Goal: Task Accomplishment & Management: Manage account settings

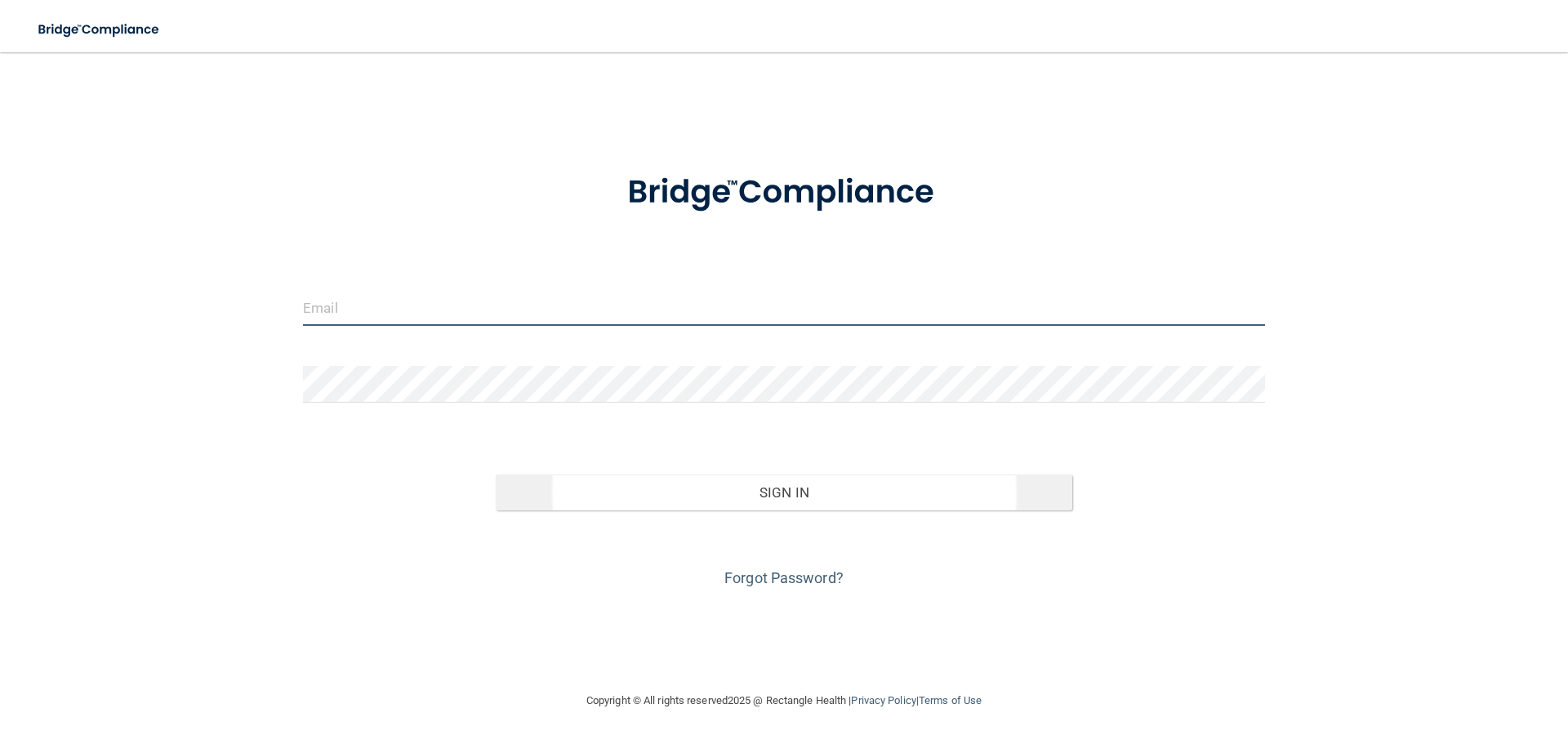
type input "[EMAIL_ADDRESS][DOMAIN_NAME]"
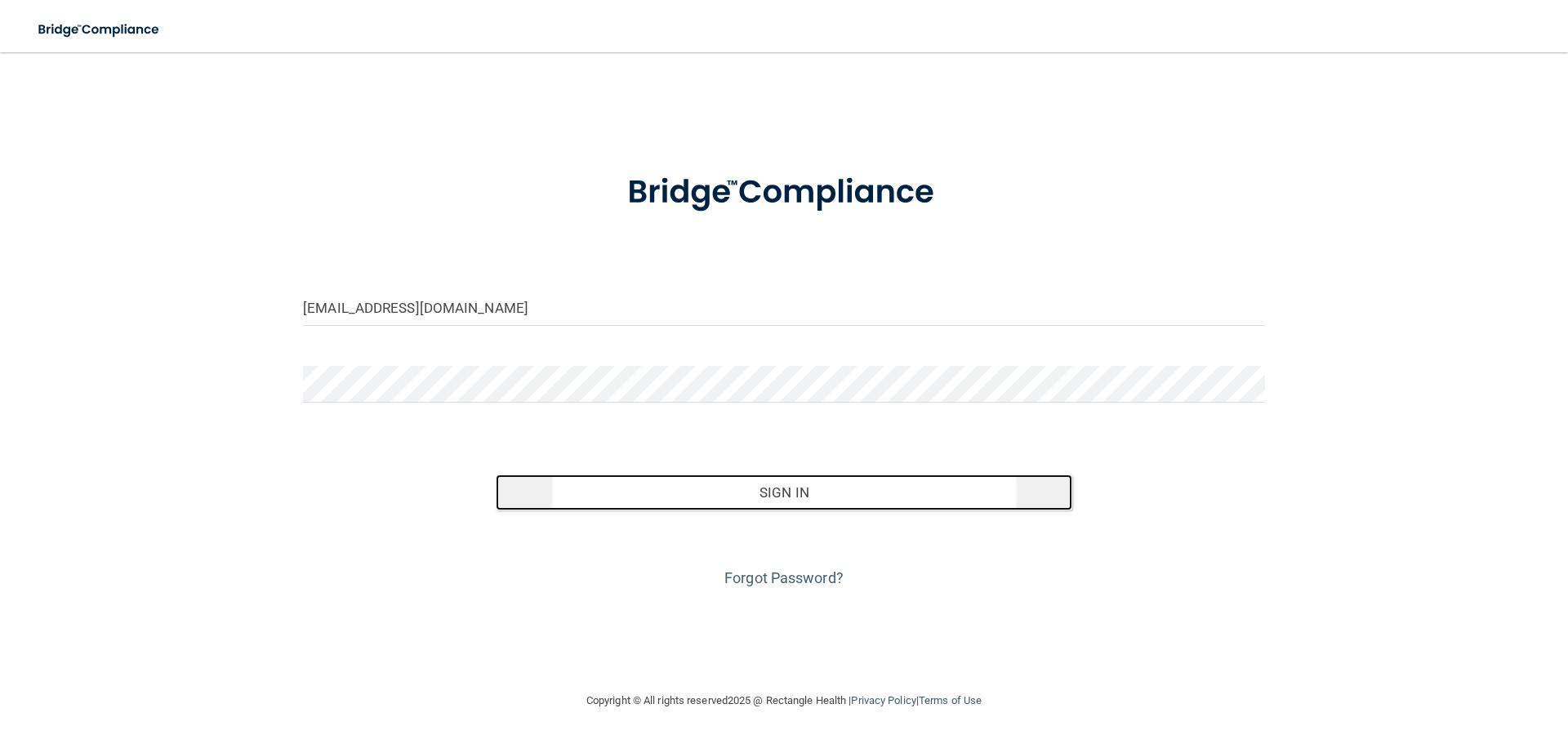
click at [725, 483] on button "Sign In" at bounding box center [784, 493] width 577 height 36
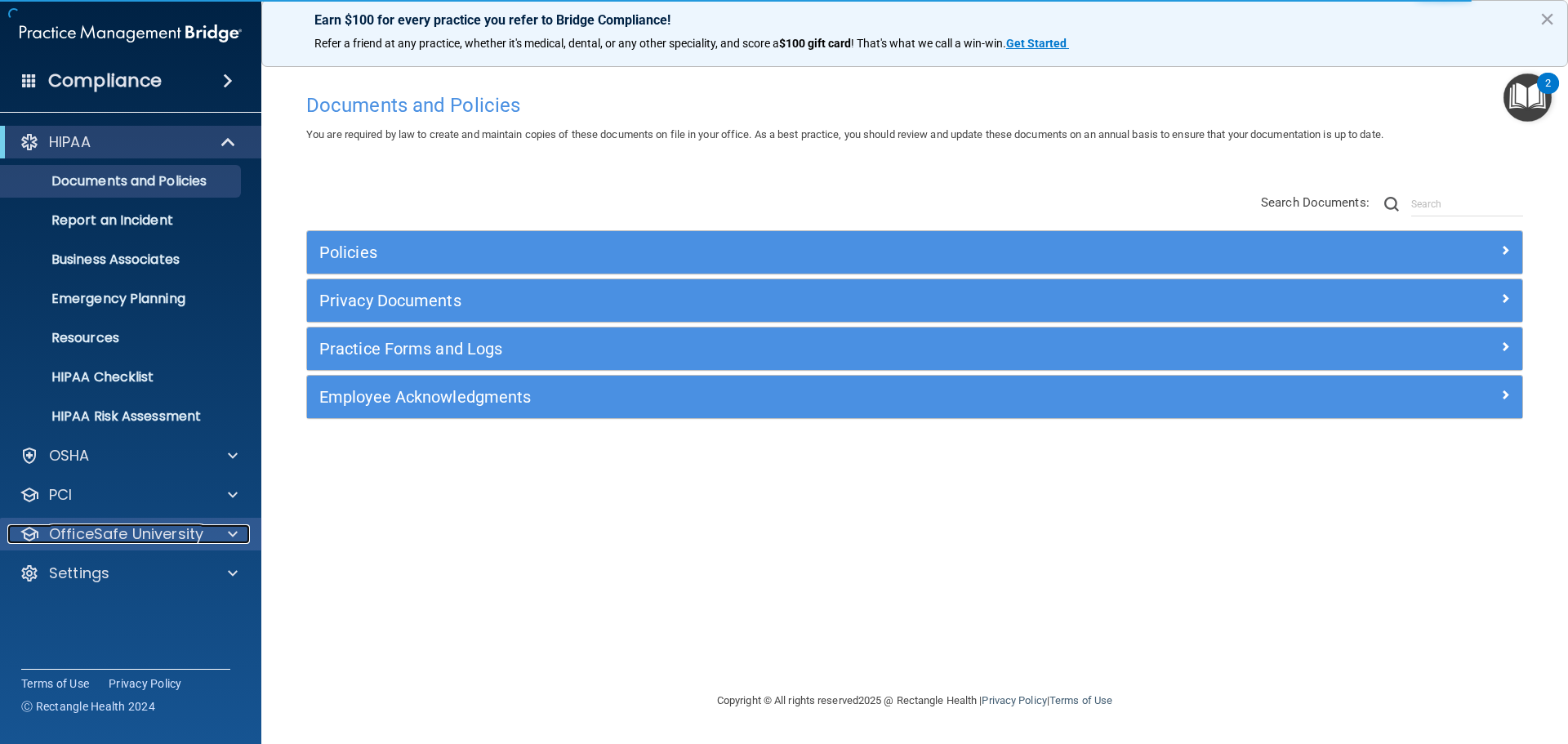
click at [129, 535] on p "OfficeSafe University" at bounding box center [126, 534] width 154 height 19
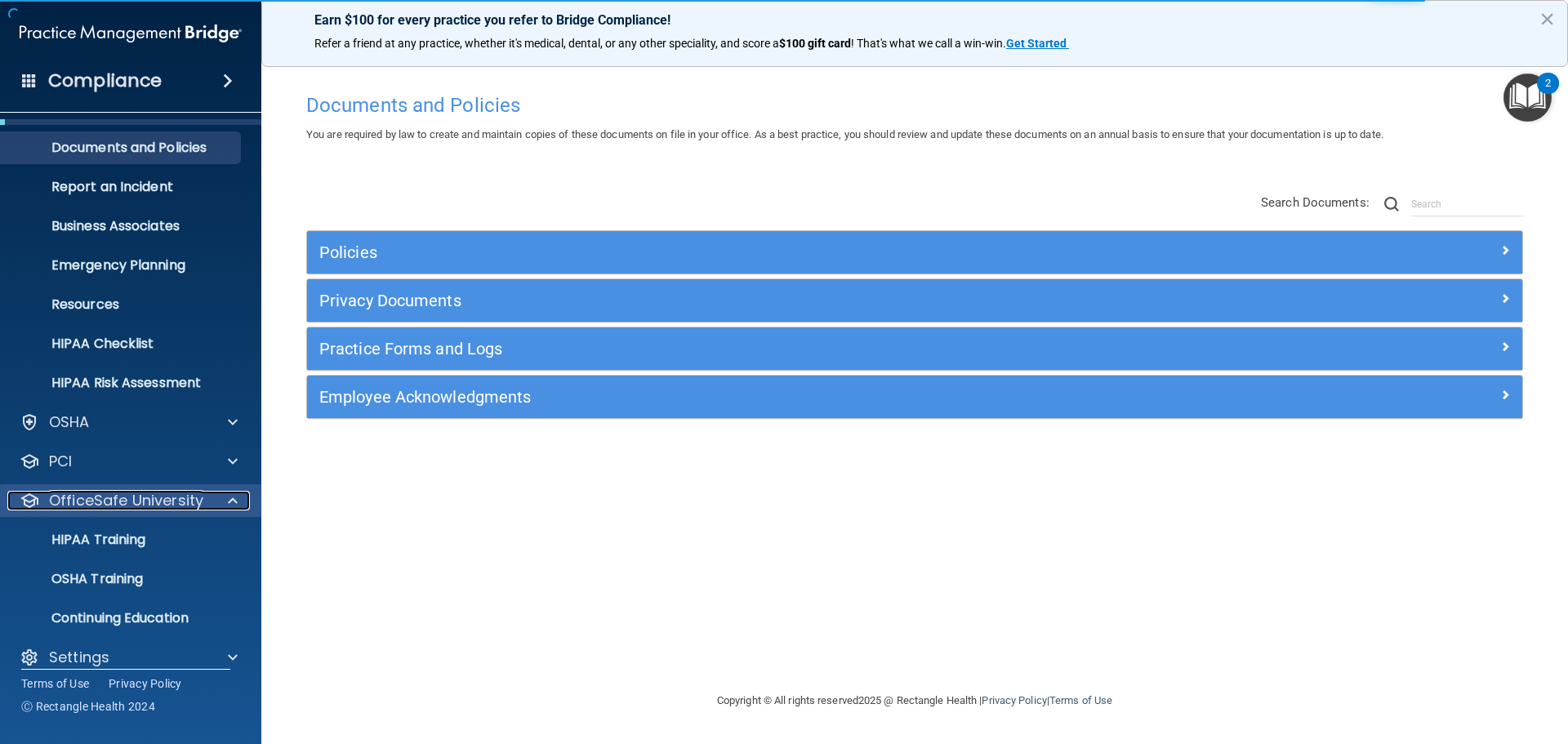
scroll to position [51, 0]
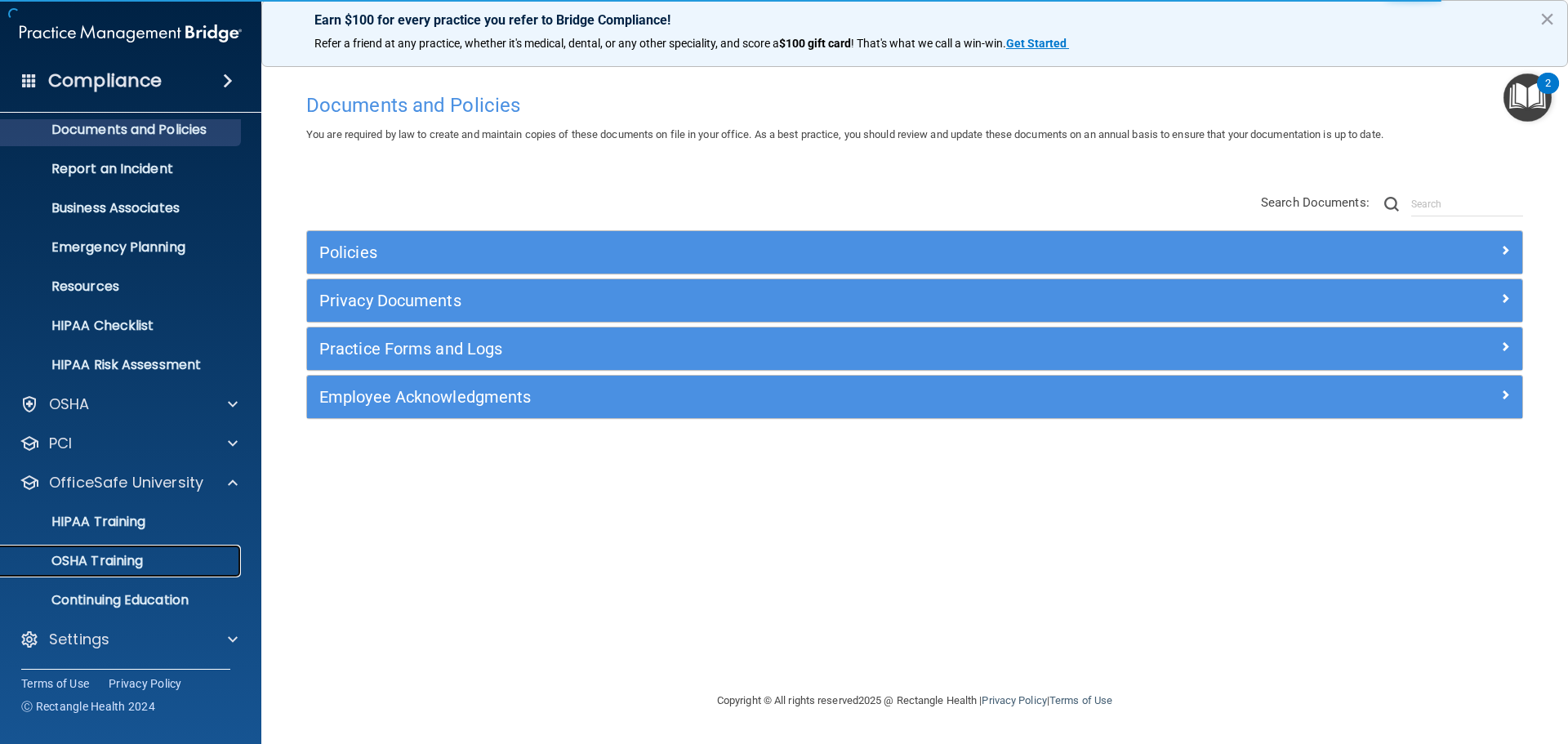
click at [131, 553] on p "OSHA Training" at bounding box center [77, 561] width 132 height 17
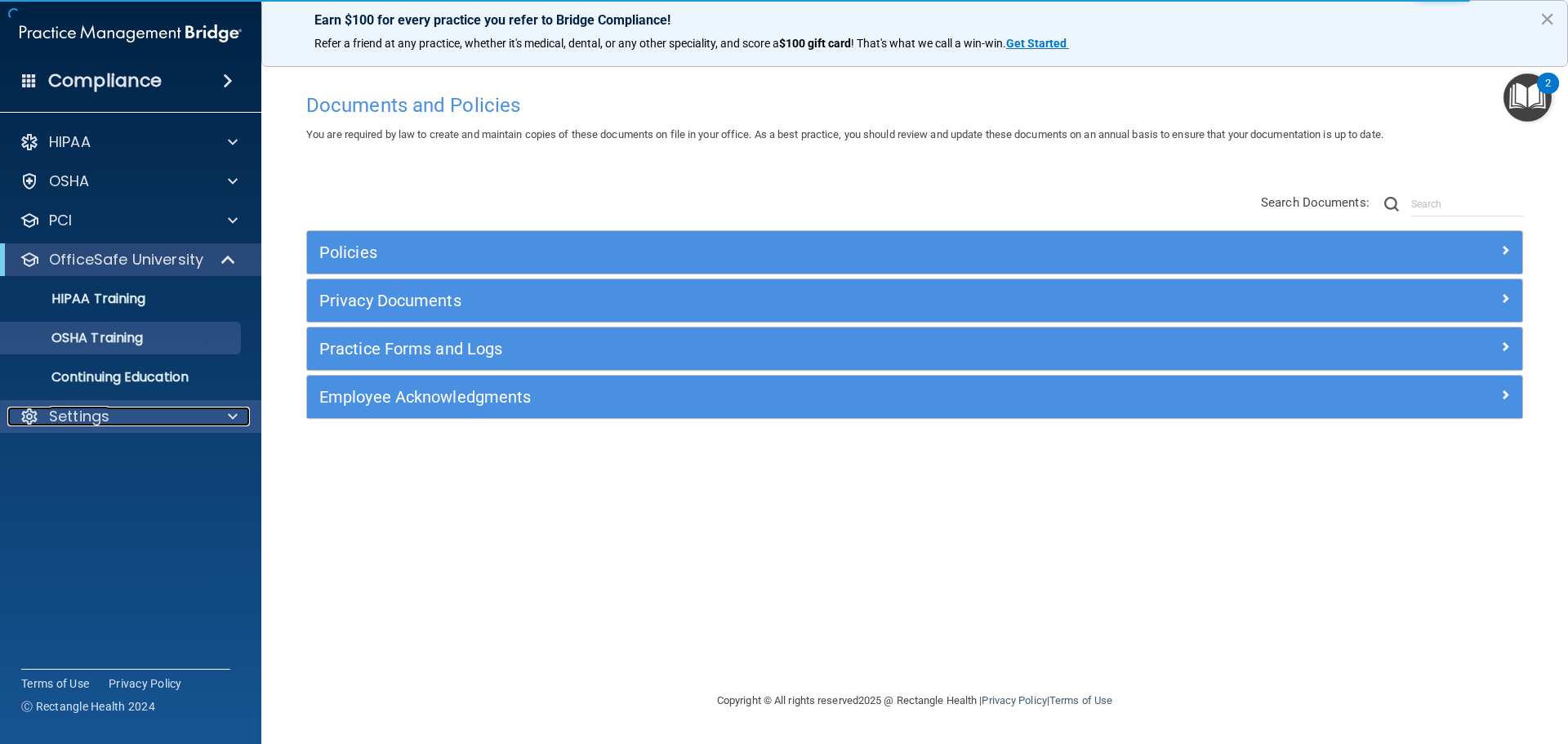
click at [47, 419] on div "Settings" at bounding box center [109, 416] width 203 height 19
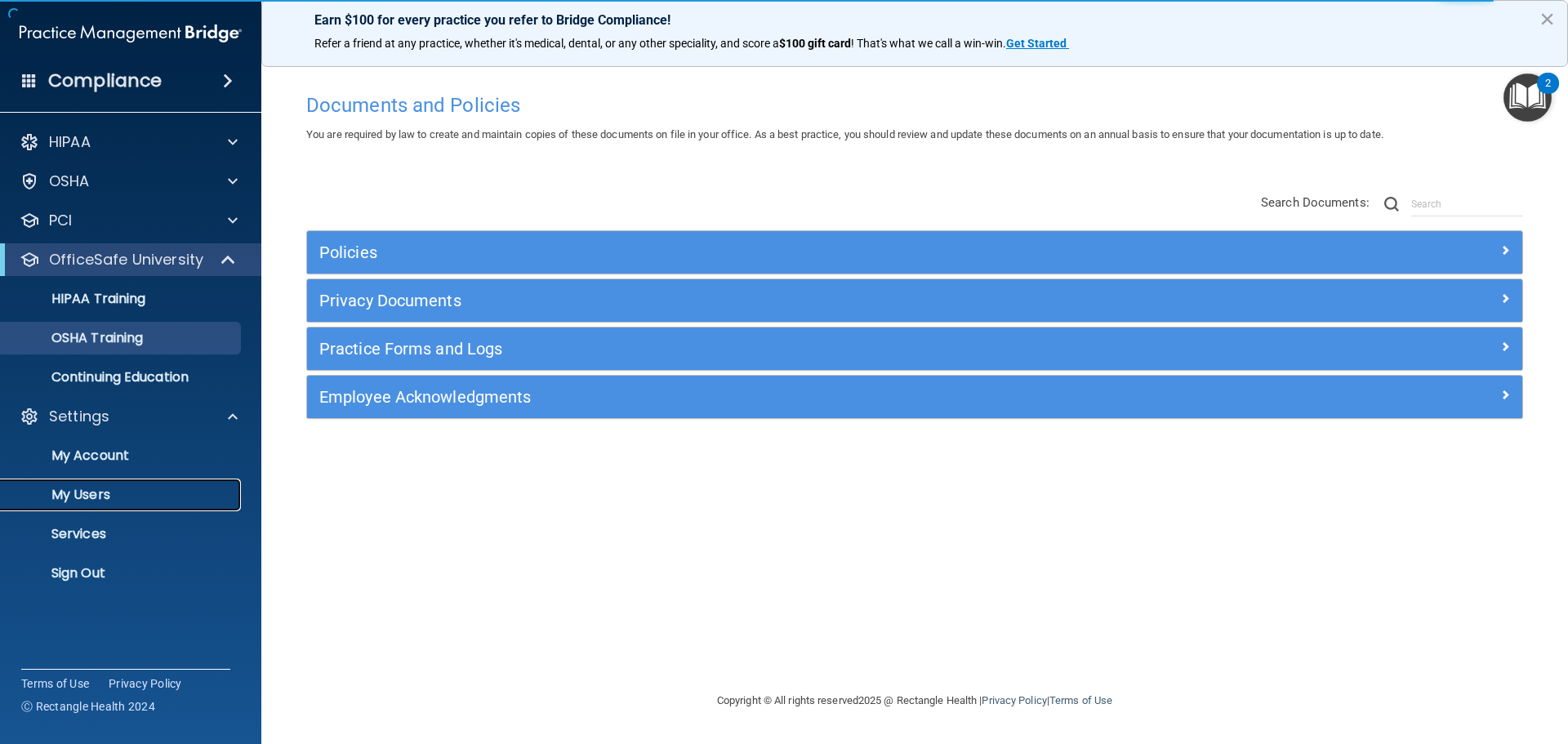
click at [106, 498] on p "My Users" at bounding box center [122, 495] width 223 height 17
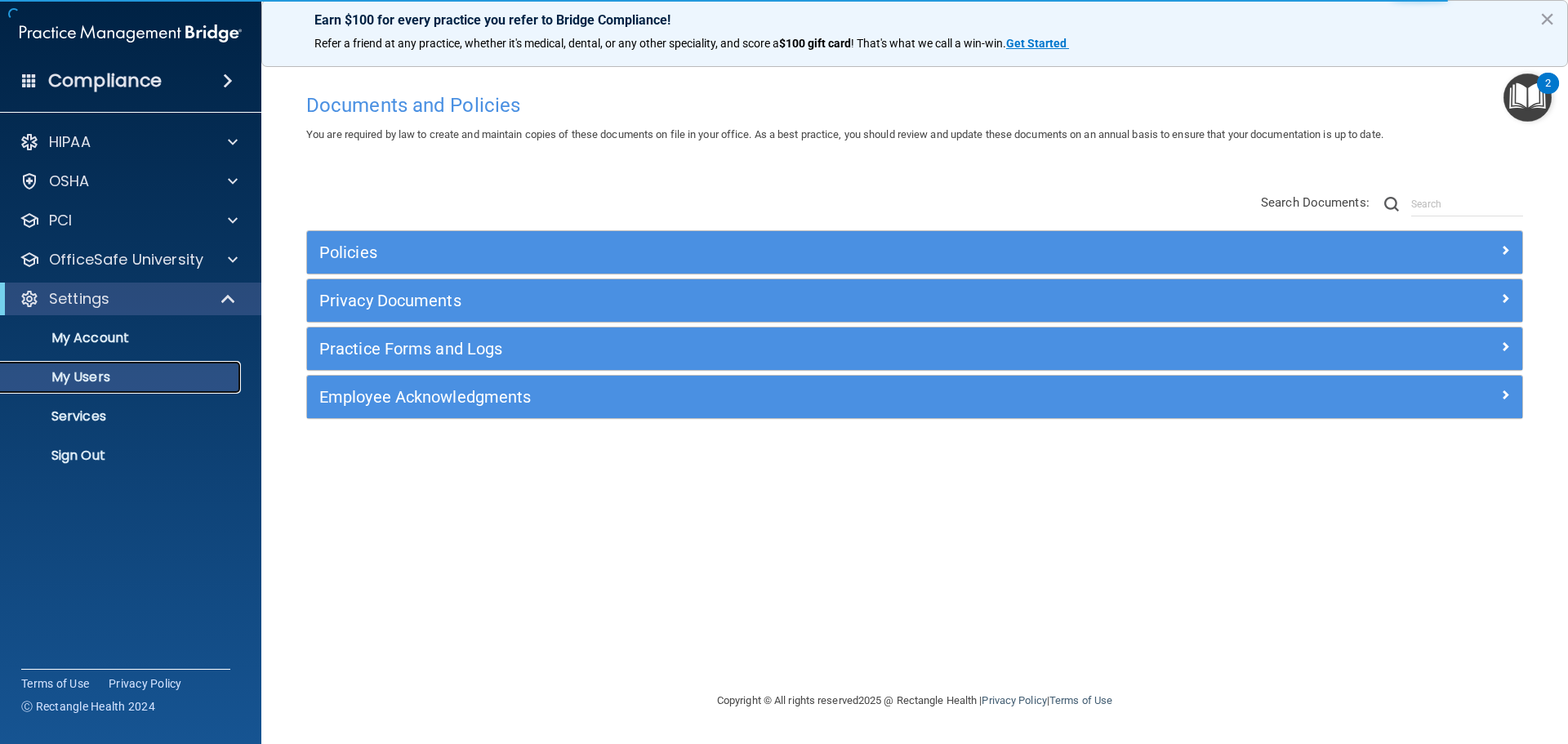
click at [142, 381] on p "My Users" at bounding box center [122, 378] width 223 height 17
select select "20"
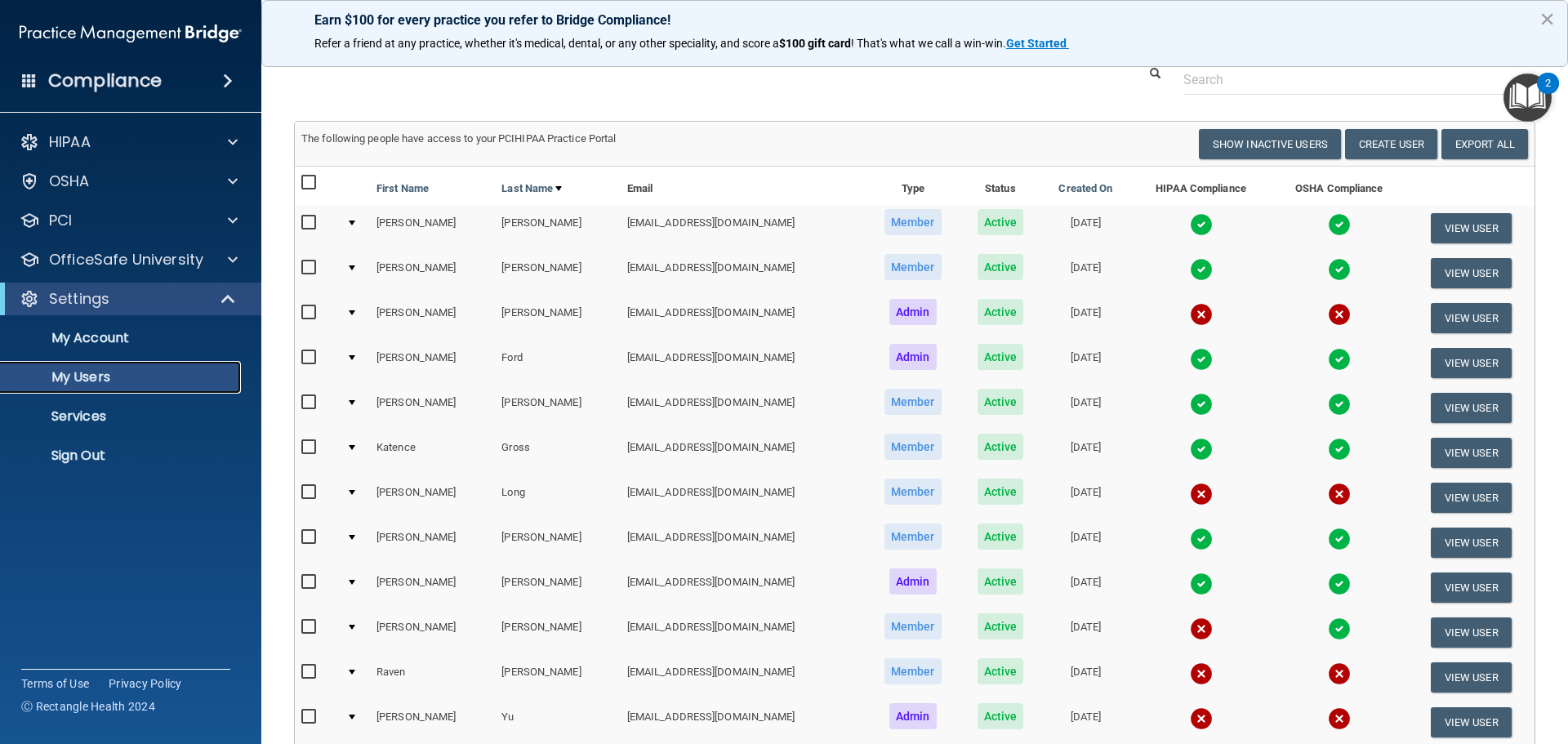
scroll to position [82, 0]
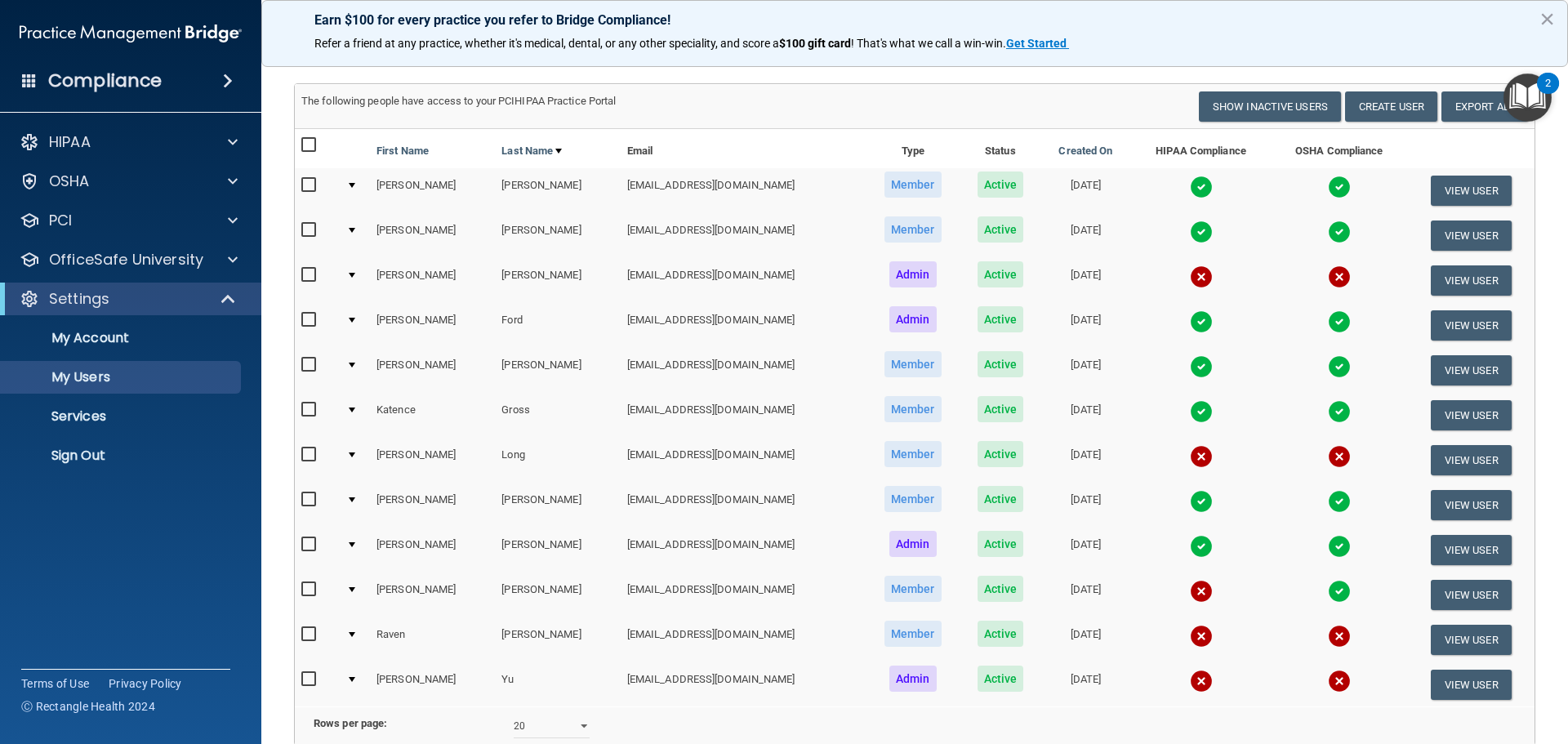
click at [1190, 368] on img at bounding box center [1201, 366] width 23 height 23
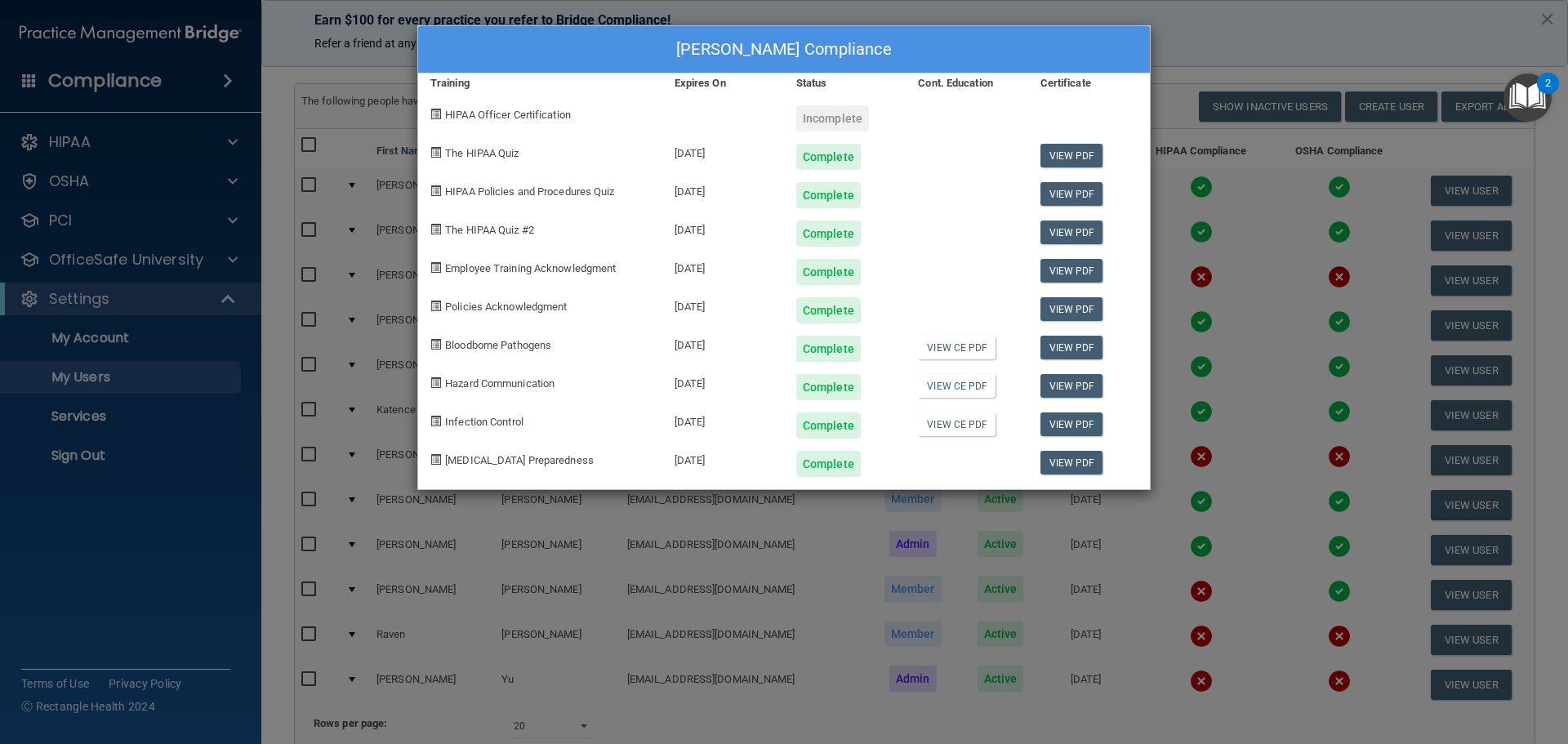
click at [1154, 82] on div "[PERSON_NAME] Compliance Training Expires On Status Cont. Education Certificate…" at bounding box center [784, 372] width 1568 height 744
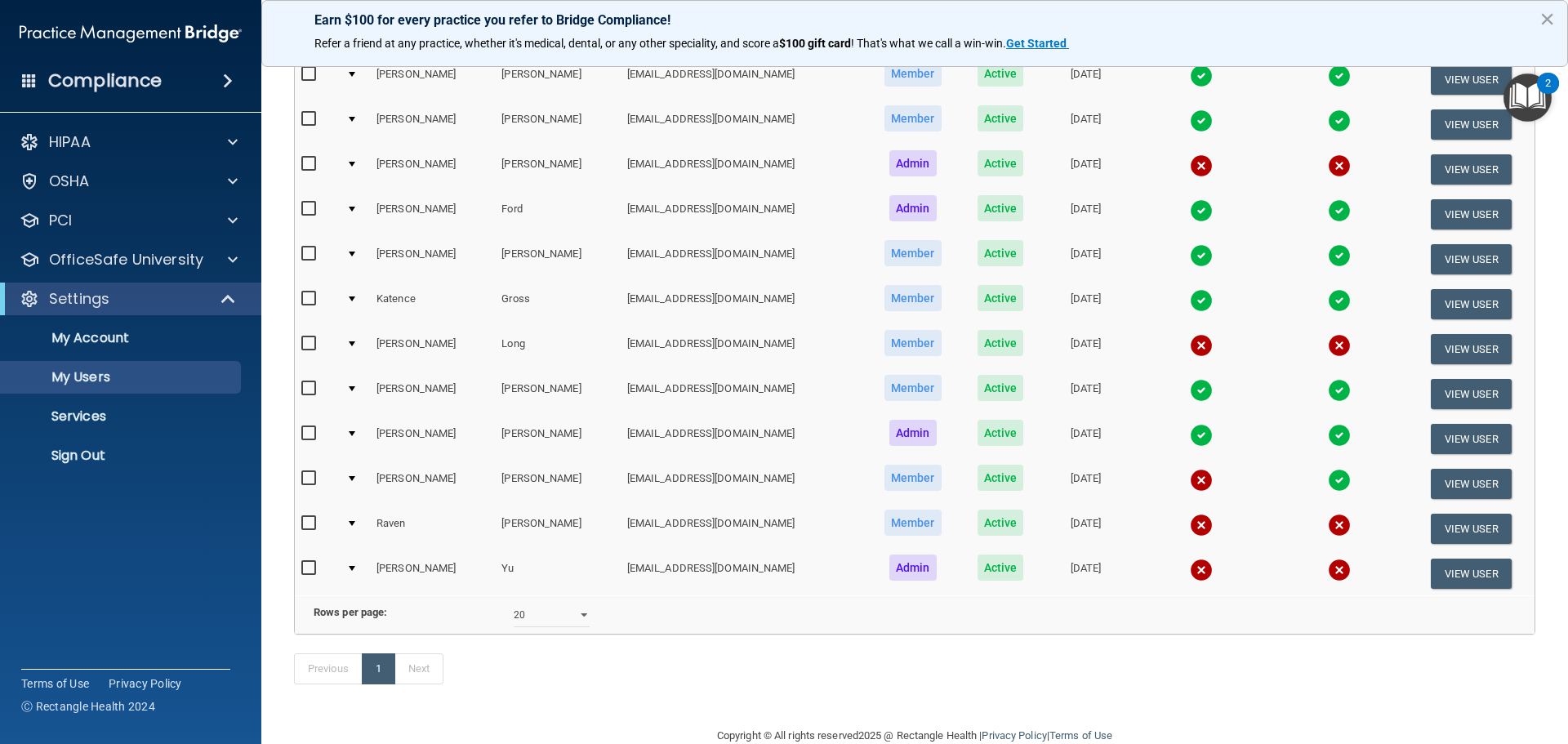
scroll to position [163, 0]
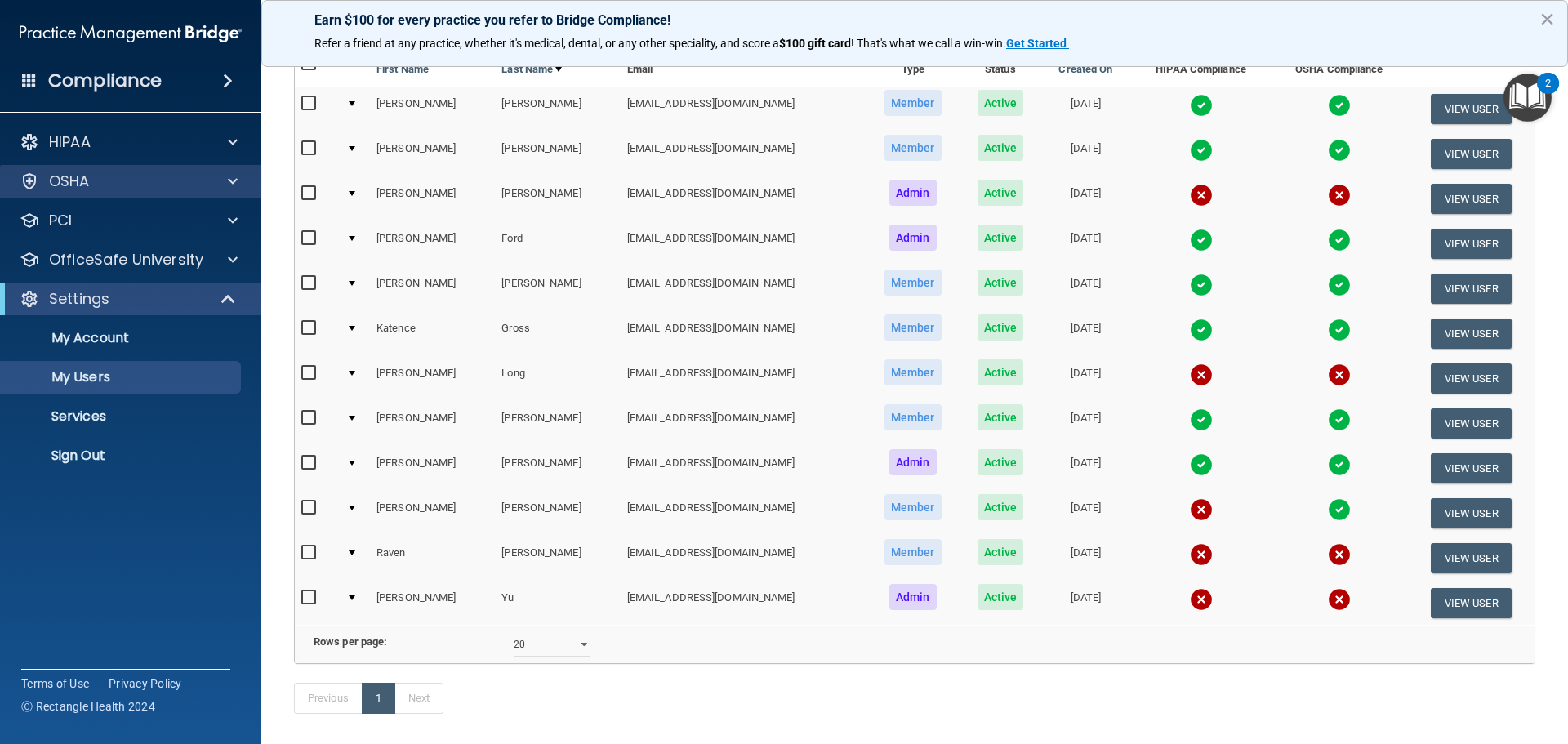
click at [105, 194] on div "OSHA" at bounding box center [131, 181] width 262 height 33
click at [211, 184] on div at bounding box center [230, 181] width 41 height 19
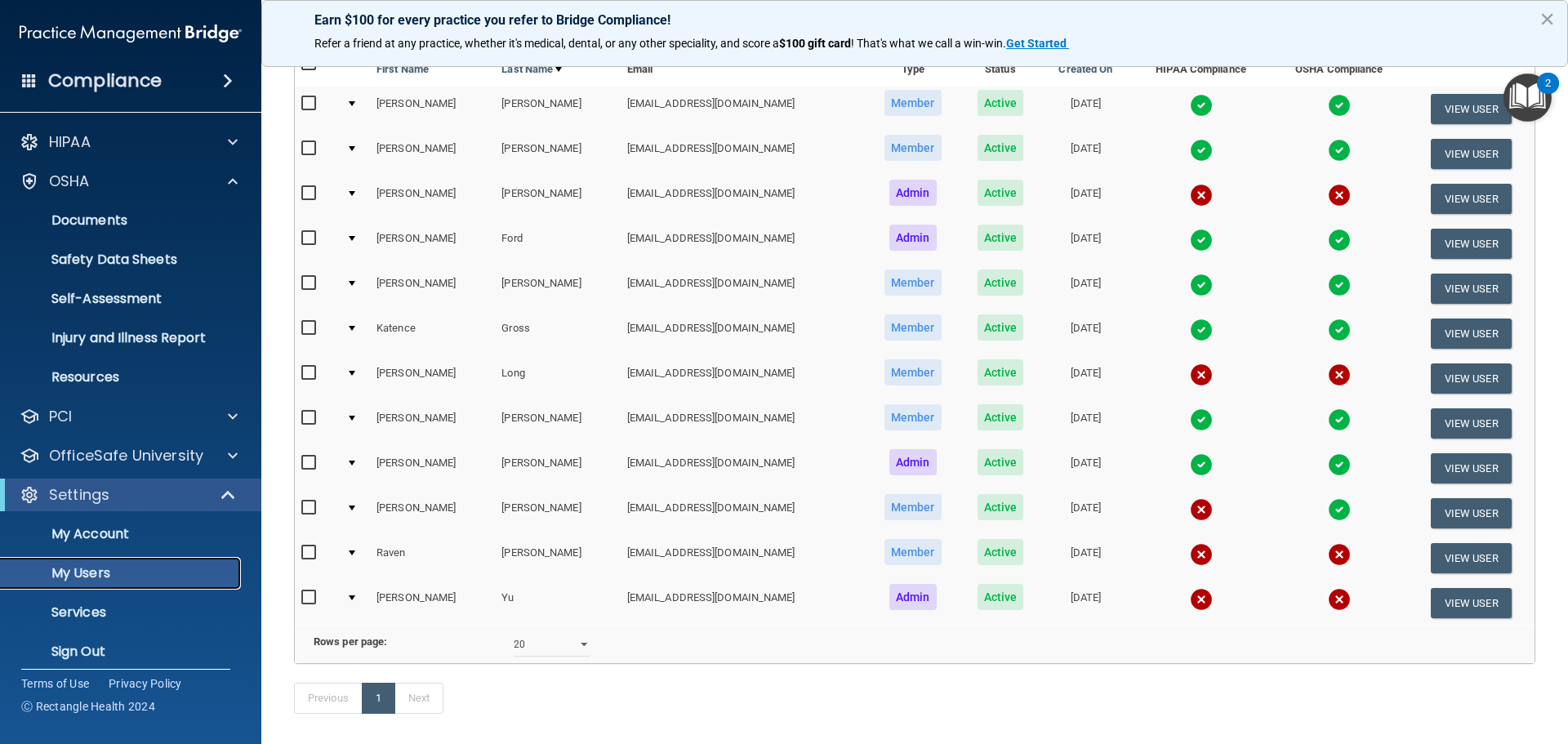
click at [113, 573] on p "My Users" at bounding box center [122, 574] width 223 height 17
click at [126, 457] on p "OfficeSafe University" at bounding box center [126, 455] width 154 height 19
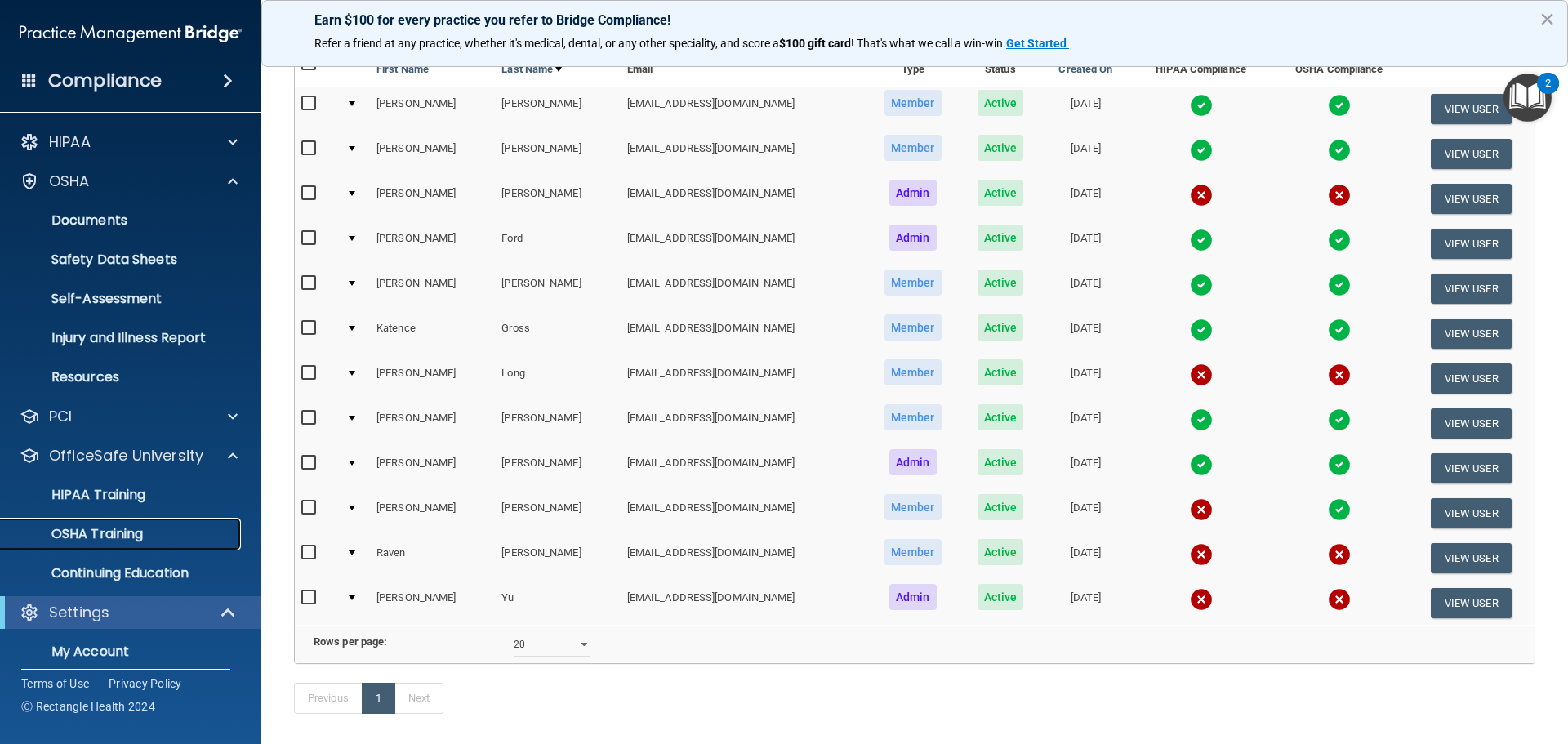
click at [117, 528] on p "OSHA Training" at bounding box center [77, 535] width 132 height 17
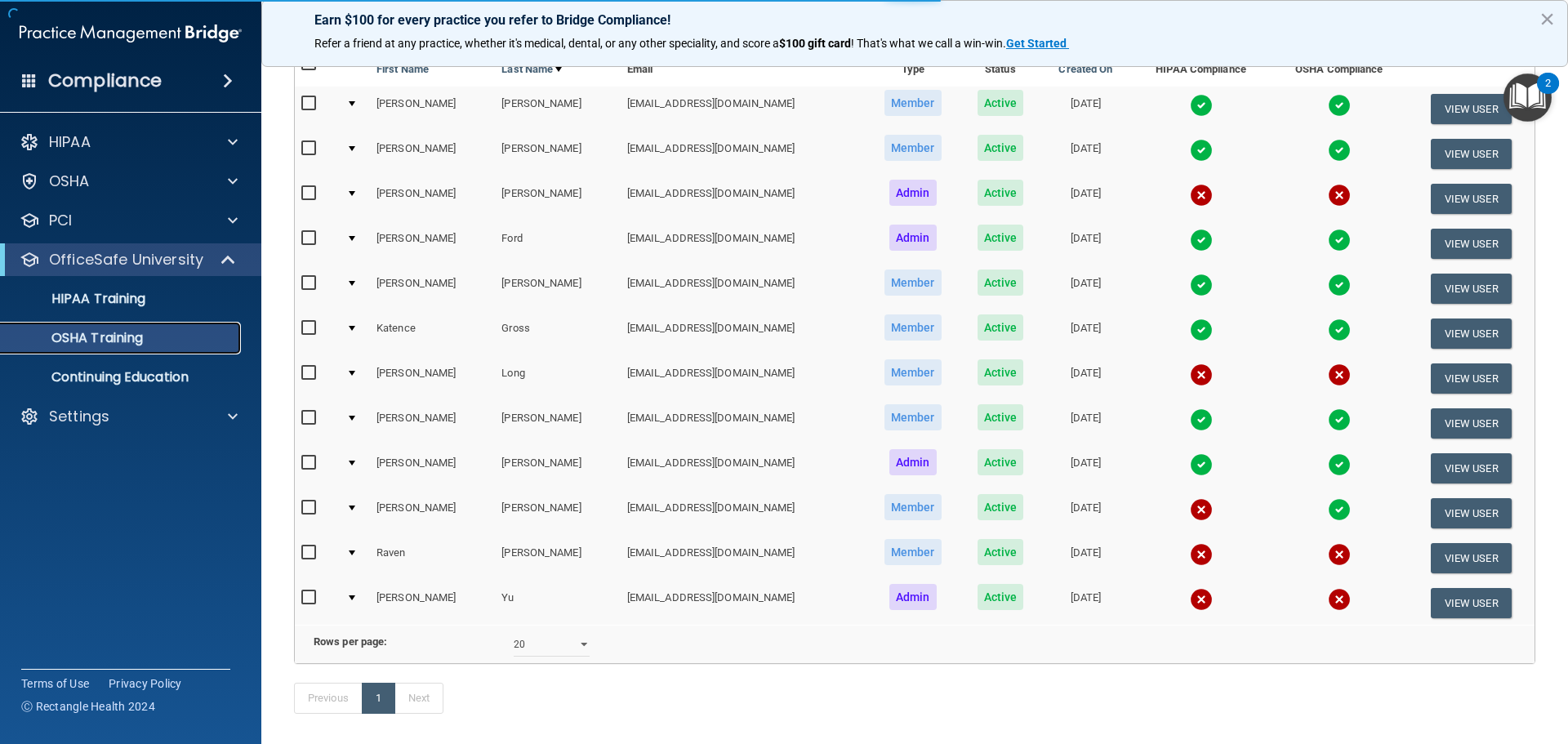
click at [101, 333] on p "OSHA Training" at bounding box center [77, 338] width 132 height 17
